Goal: Information Seeking & Learning: Learn about a topic

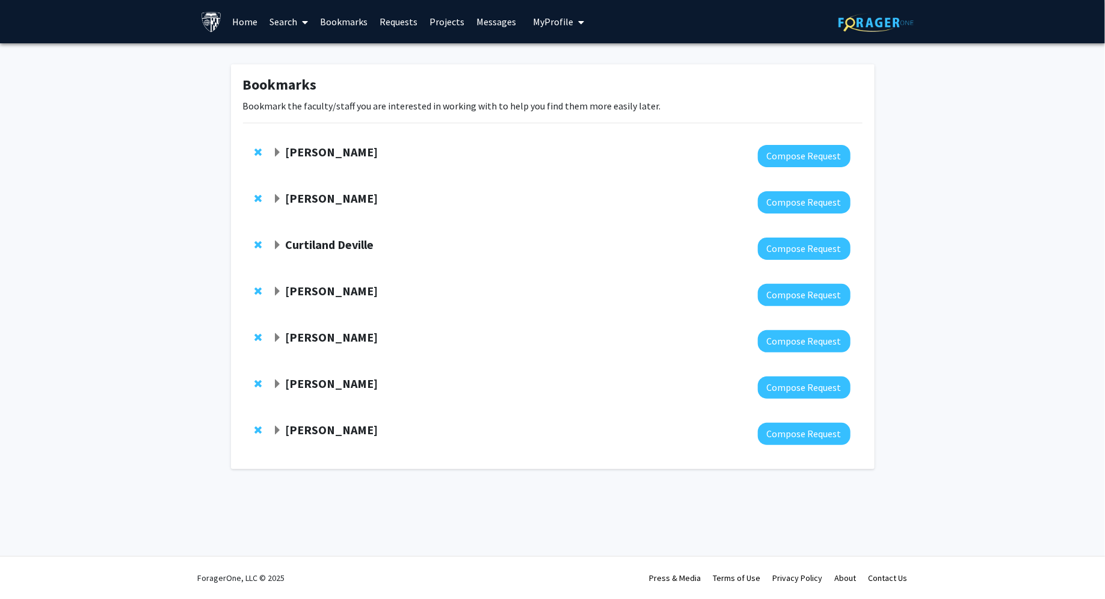
click at [248, 29] on link "Home" at bounding box center [244, 22] width 37 height 42
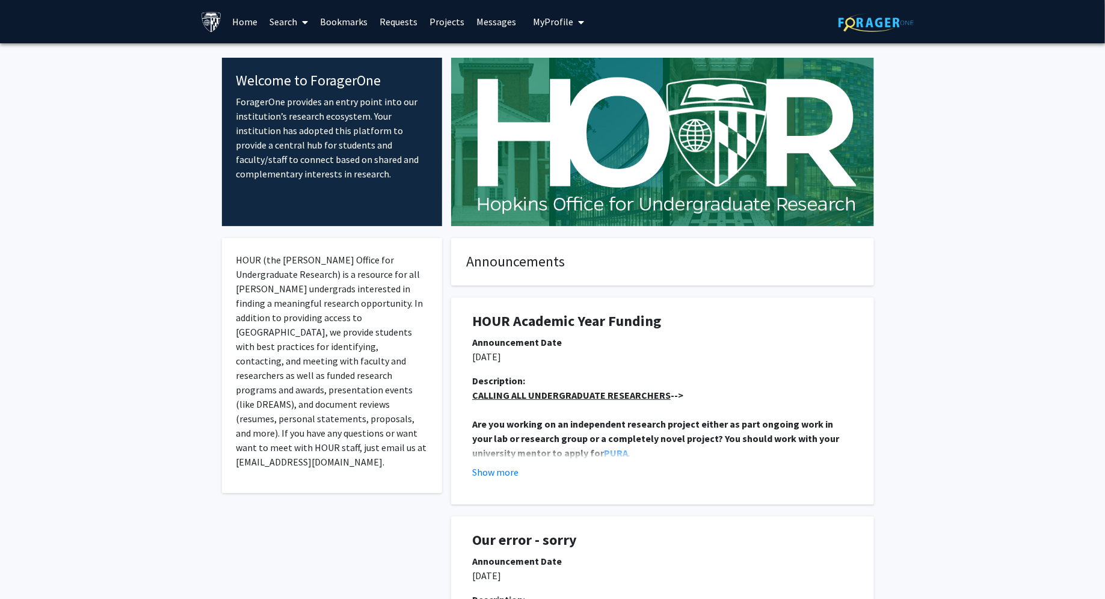
click at [289, 27] on link "Search" at bounding box center [288, 22] width 51 height 42
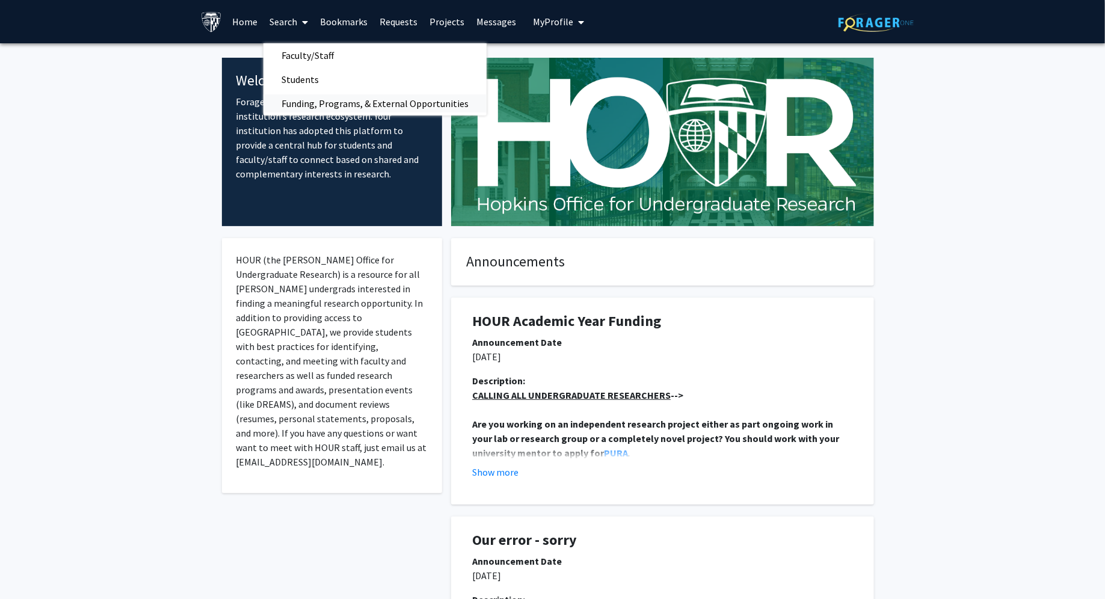
click at [312, 106] on span "Funding, Programs, & External Opportunities" at bounding box center [374, 103] width 223 height 24
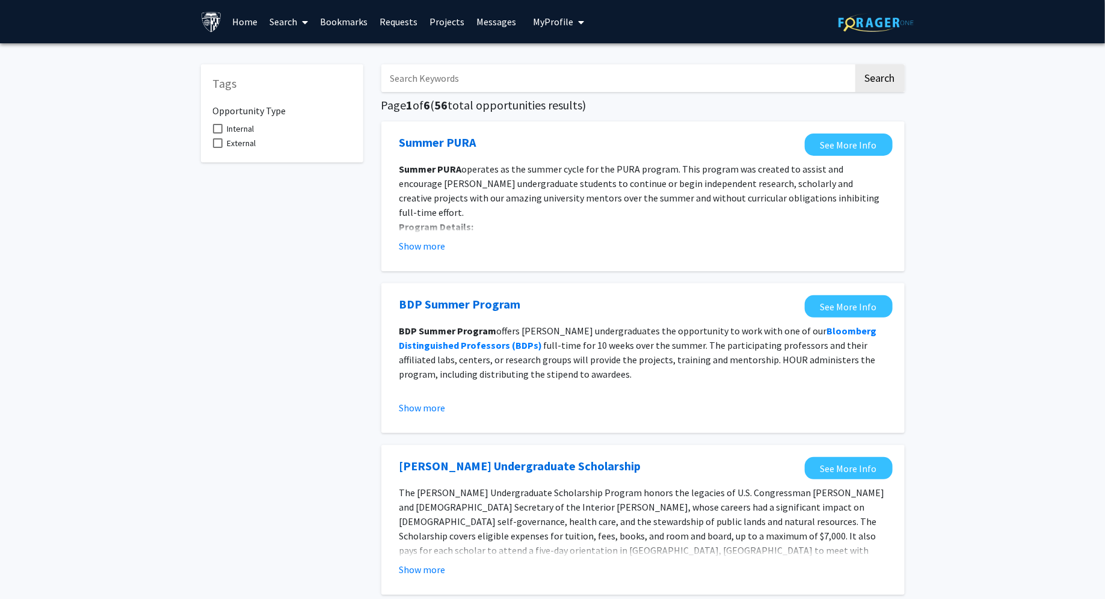
scroll to position [5, 0]
click at [429, 247] on button "Show more" at bounding box center [422, 246] width 46 height 14
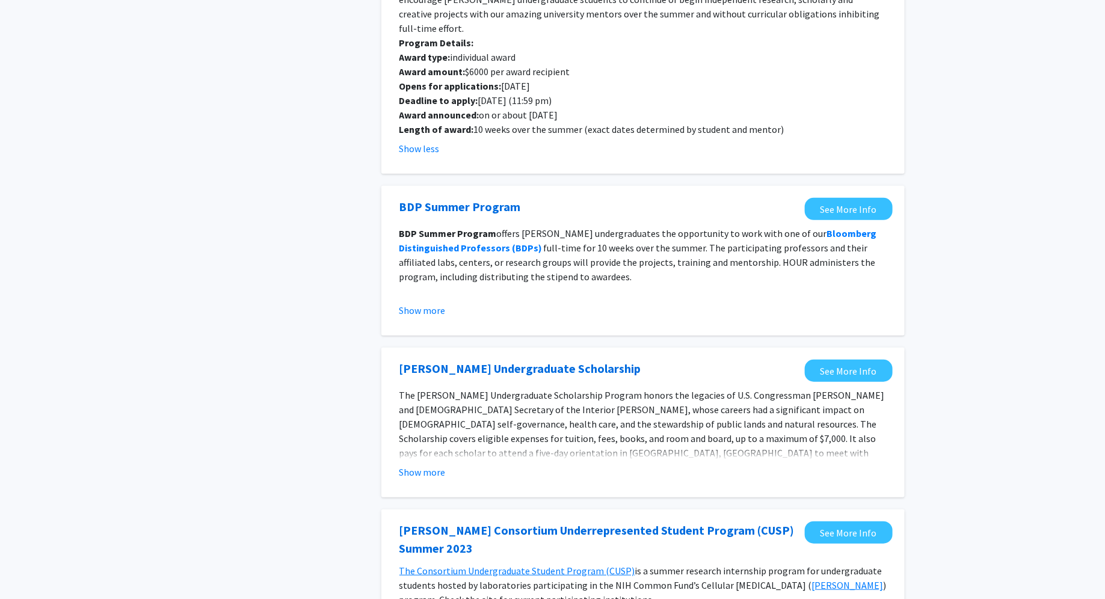
scroll to position [183, 0]
click at [410, 304] on button "Show more" at bounding box center [422, 311] width 46 height 14
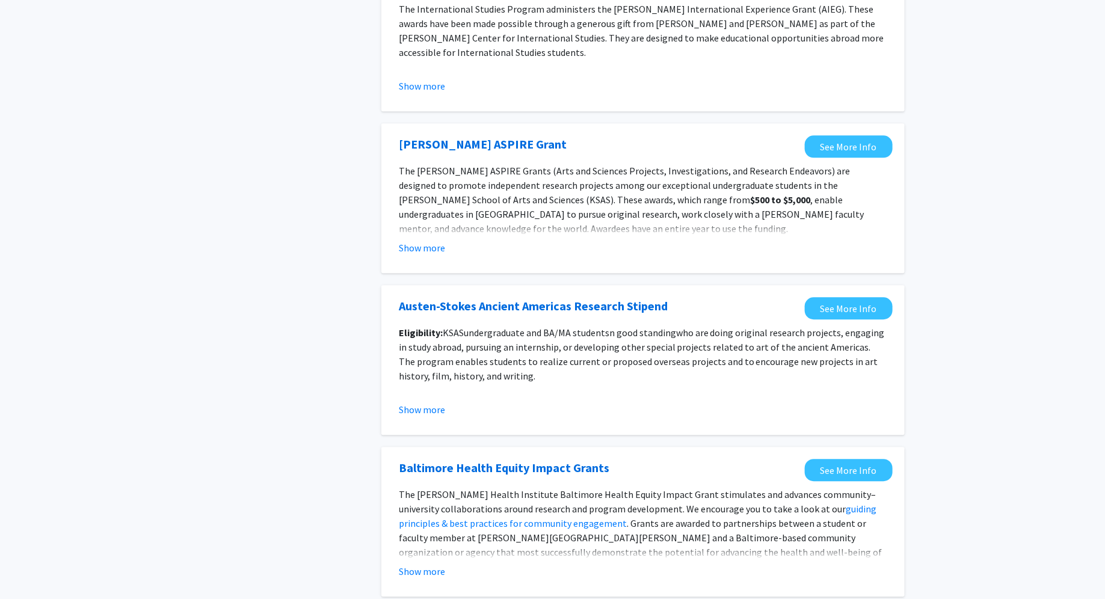
scroll to position [1343, 0]
